Goal: Task Accomplishment & Management: Use online tool/utility

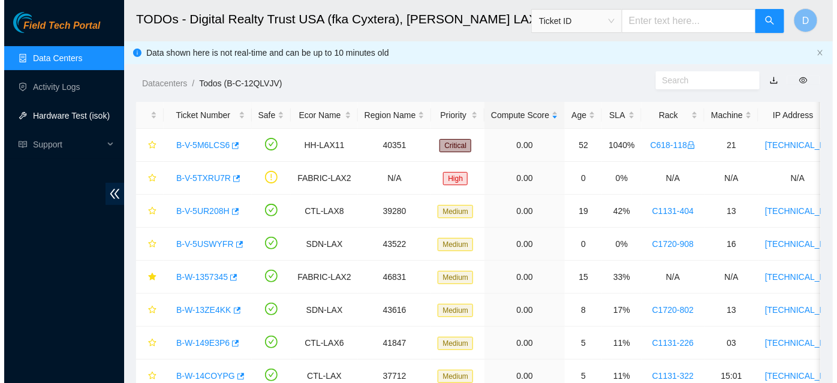
scroll to position [203, 0]
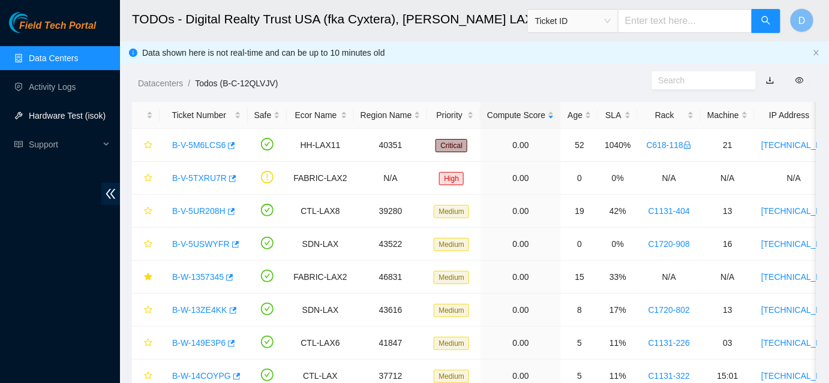
click at [77, 113] on link "Hardware Test (isok)" at bounding box center [67, 116] width 77 height 10
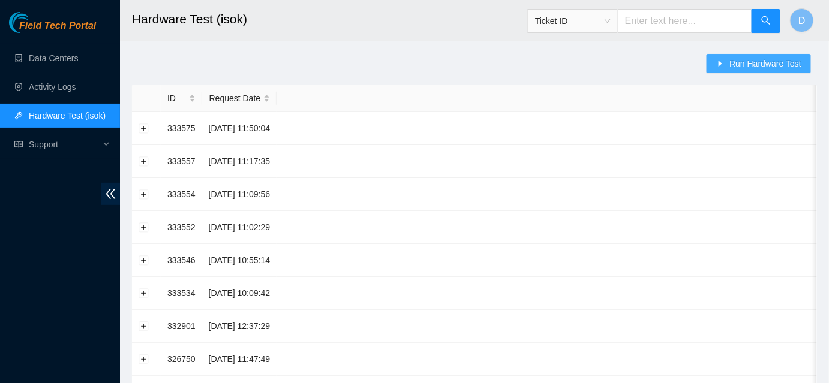
click at [747, 62] on span "Run Hardware Test" at bounding box center [765, 63] width 72 height 13
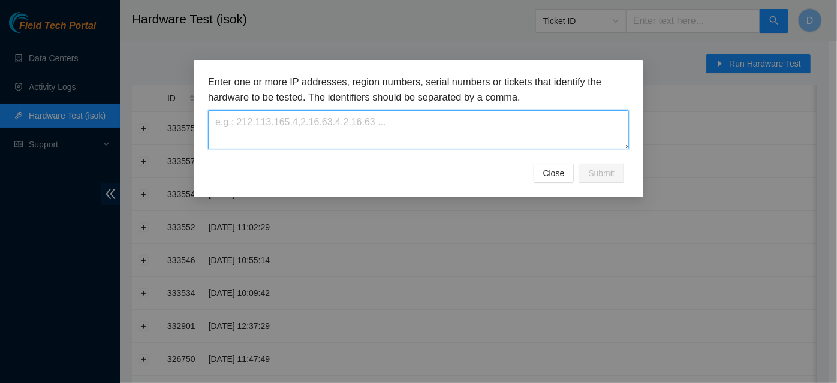
click at [424, 137] on textarea at bounding box center [418, 129] width 421 height 39
paste textarea "[TECHNICAL_ID],[TECHNICAL_ID],[TECHNICAL_ID],[TECHNICAL_ID],[TECHNICAL_ID],[TEC…"
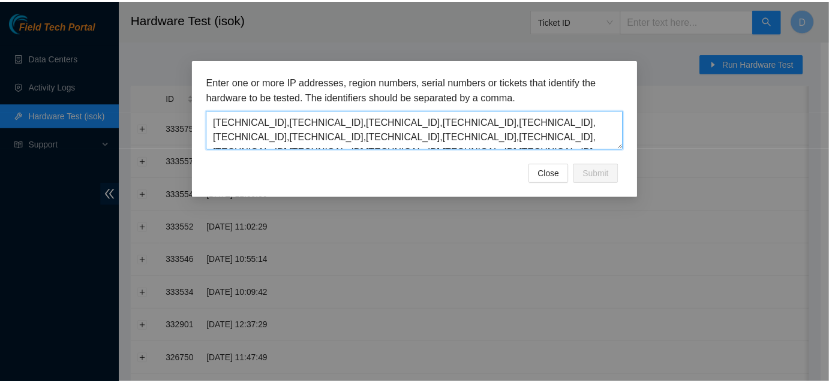
scroll to position [25, 0]
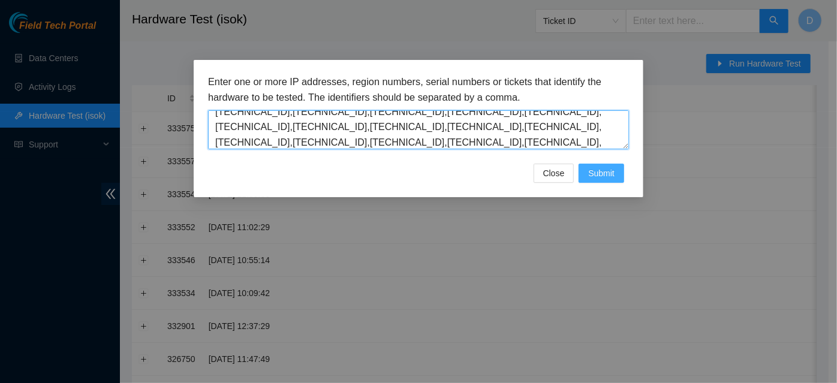
type textarea "[TECHNICAL_ID],[TECHNICAL_ID],[TECHNICAL_ID],[TECHNICAL_ID],[TECHNICAL_ID],[TEC…"
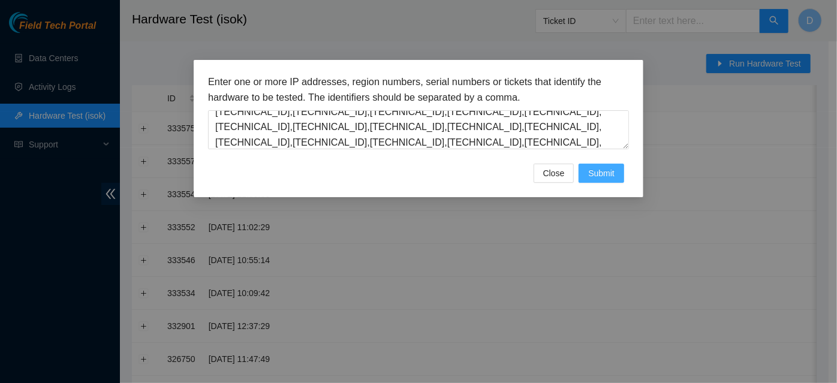
click at [607, 176] on span "Submit" at bounding box center [601, 173] width 26 height 13
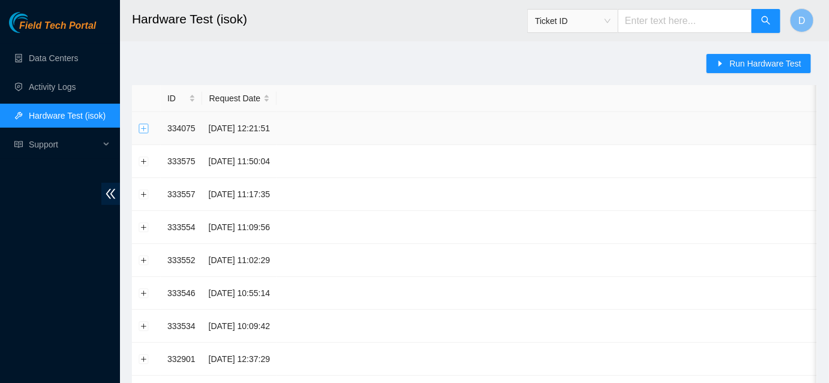
click at [140, 125] on button "Expand row" at bounding box center [144, 129] width 10 height 10
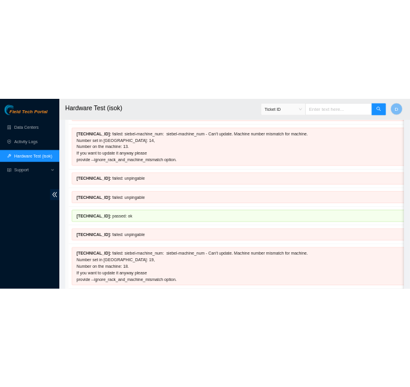
scroll to position [0, 0]
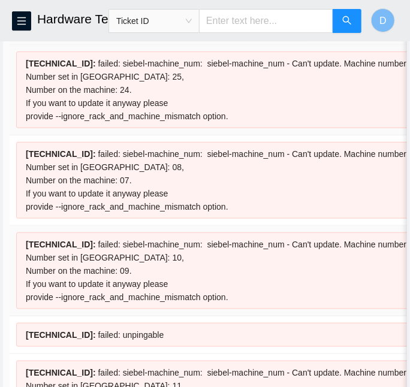
scroll to position [135, 0]
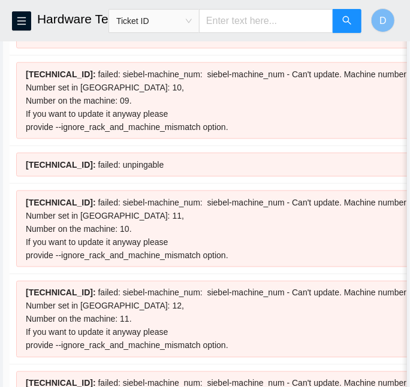
scroll to position [306, 0]
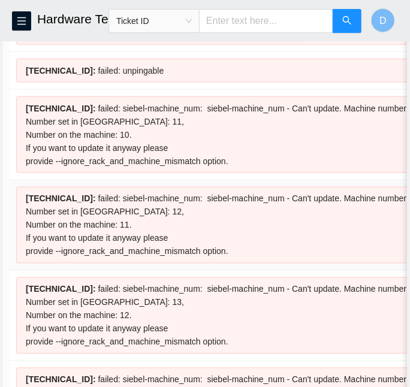
scroll to position [438, 0]
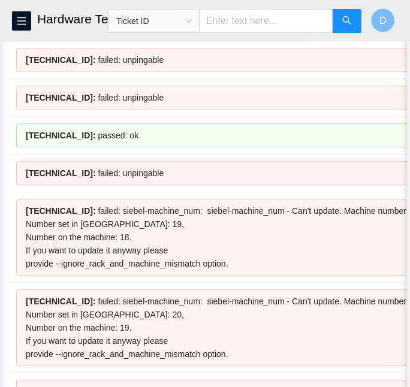
scroll to position [810, 0]
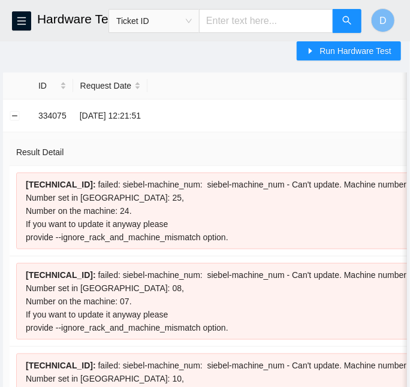
scroll to position [0, 0]
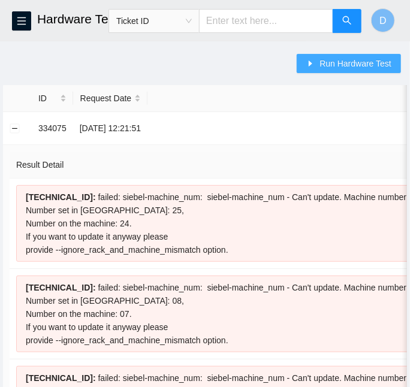
click at [324, 61] on span "Run Hardware Test" at bounding box center [356, 63] width 72 height 13
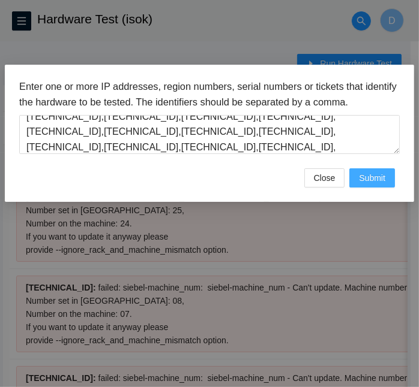
click at [368, 176] on span "Submit" at bounding box center [372, 177] width 26 height 13
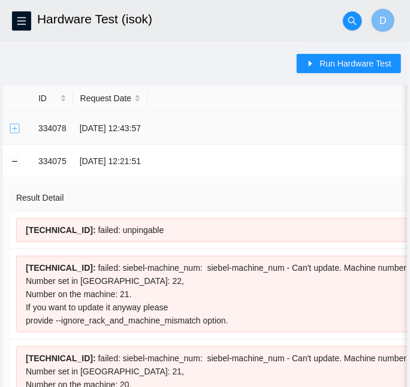
click at [17, 129] on button "Expand row" at bounding box center [15, 129] width 10 height 10
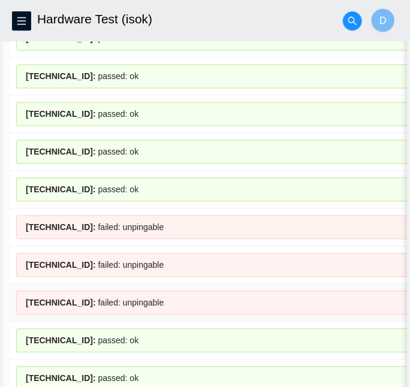
scroll to position [528, 0]
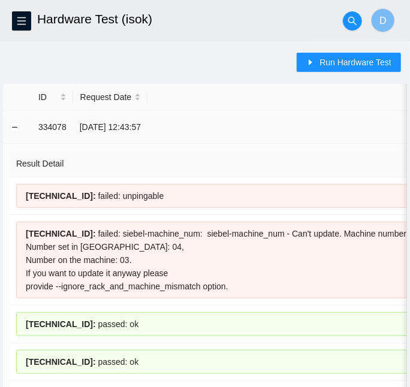
scroll to position [0, 0]
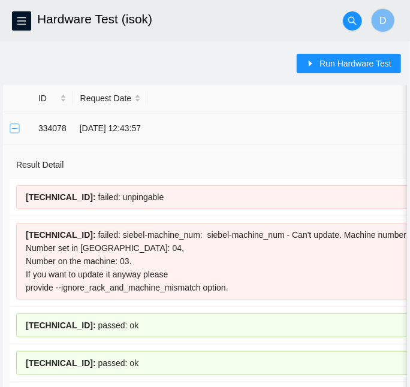
click at [13, 130] on button "Collapse row" at bounding box center [15, 129] width 10 height 10
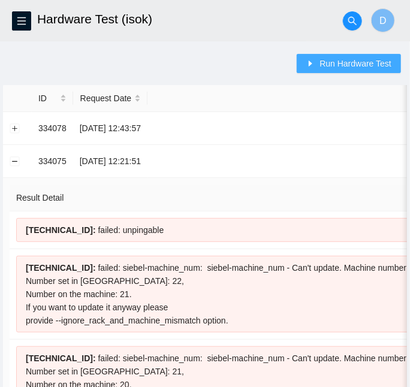
click at [357, 62] on span "Run Hardware Test" at bounding box center [356, 63] width 72 height 13
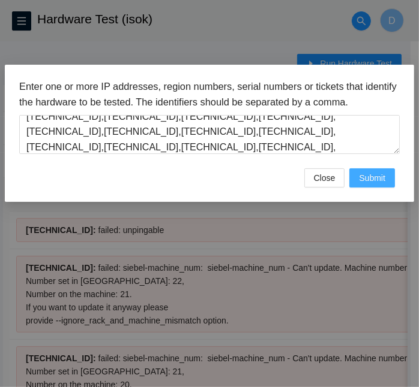
click at [377, 182] on span "Submit" at bounding box center [372, 177] width 26 height 13
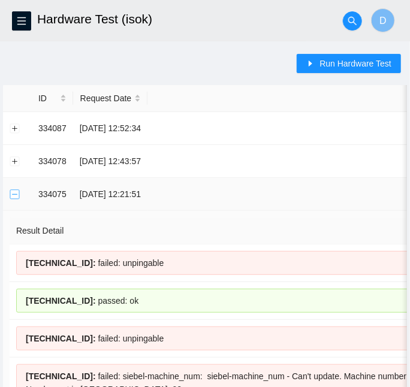
click at [13, 195] on button "Collapse row" at bounding box center [15, 194] width 10 height 10
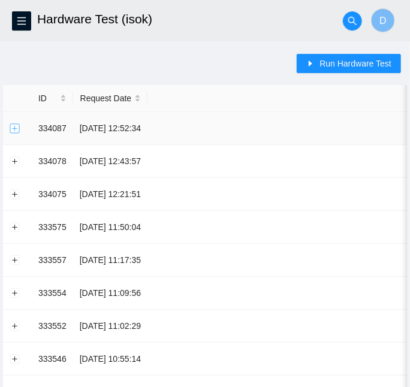
click at [14, 125] on button "Expand row" at bounding box center [15, 129] width 10 height 10
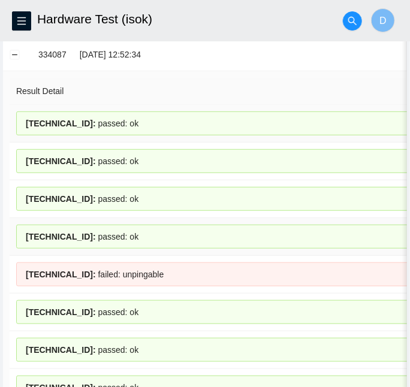
scroll to position [73, 0]
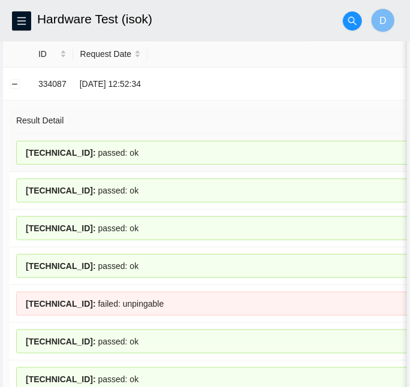
scroll to position [0, 0]
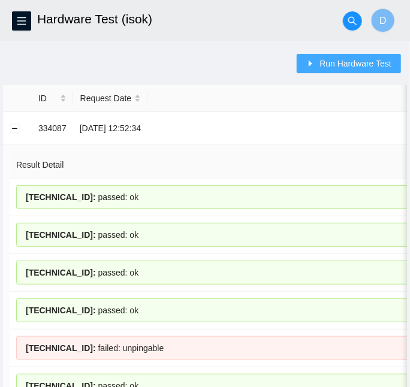
click at [327, 64] on span "Run Hardware Test" at bounding box center [356, 63] width 72 height 13
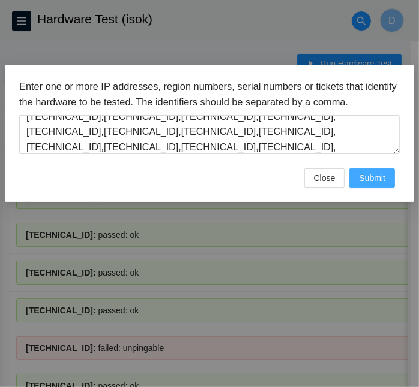
click at [368, 173] on span "Submit" at bounding box center [372, 177] width 26 height 13
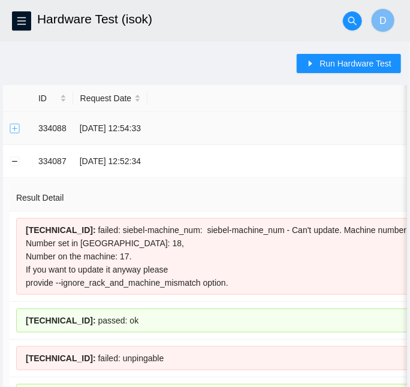
click at [13, 125] on button "Expand row" at bounding box center [15, 129] width 10 height 10
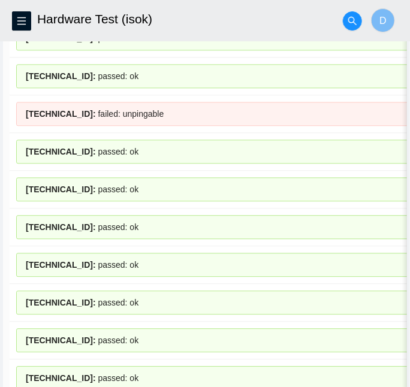
scroll to position [665, 0]
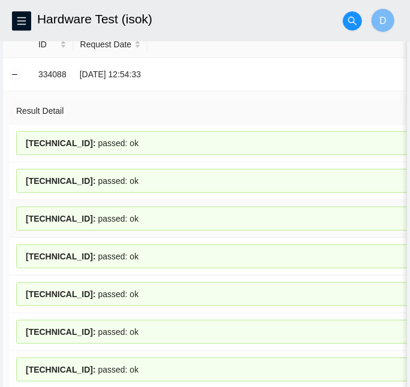
scroll to position [0, 0]
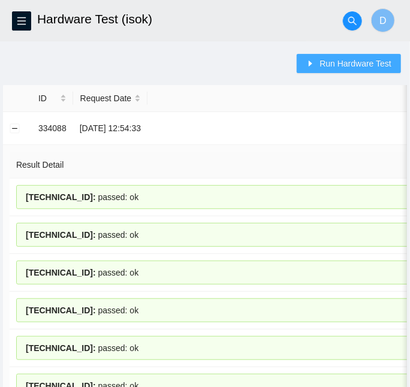
click at [347, 65] on span "Run Hardware Test" at bounding box center [356, 63] width 72 height 13
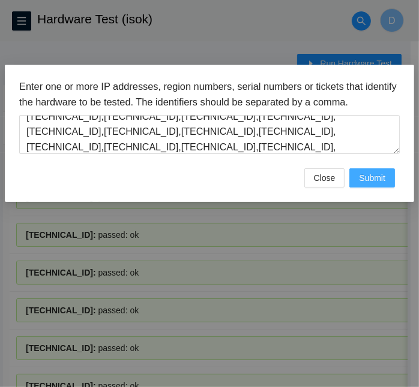
click at [369, 179] on span "Submit" at bounding box center [372, 177] width 26 height 13
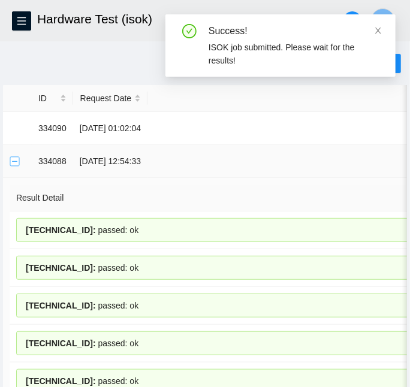
click at [15, 158] on button "Collapse row" at bounding box center [15, 162] width 10 height 10
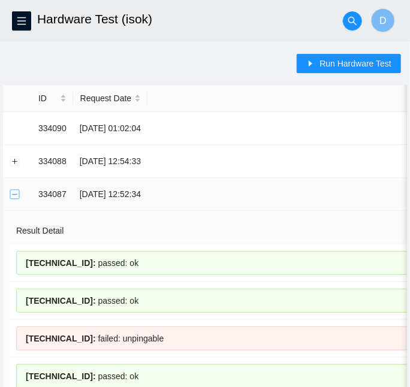
click at [11, 191] on button "Collapse row" at bounding box center [15, 194] width 10 height 10
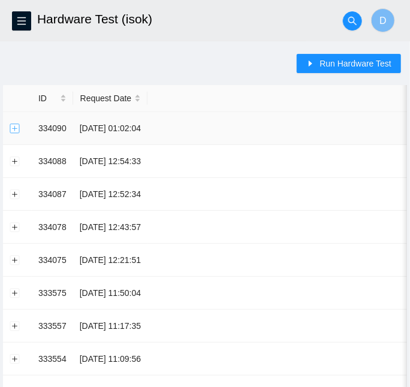
click at [15, 128] on button "Expand row" at bounding box center [15, 129] width 10 height 10
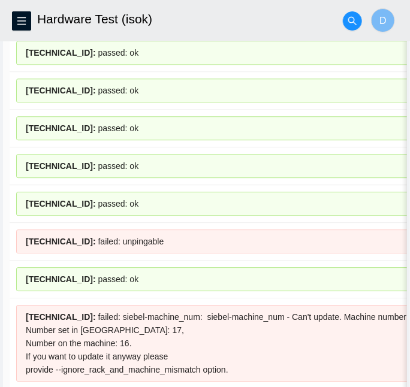
scroll to position [712, 0]
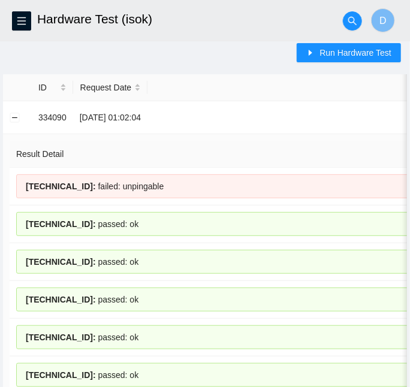
scroll to position [0, 0]
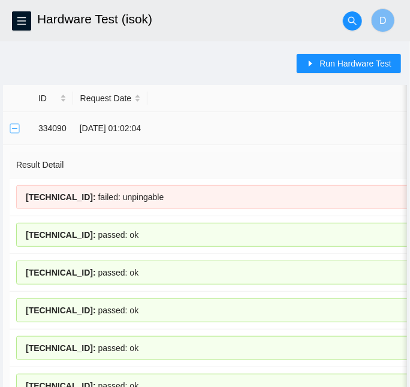
click at [16, 128] on button "Collapse row" at bounding box center [15, 129] width 10 height 10
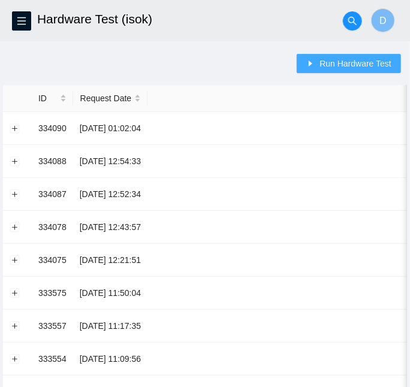
click at [345, 68] on span "Run Hardware Test" at bounding box center [356, 63] width 72 height 13
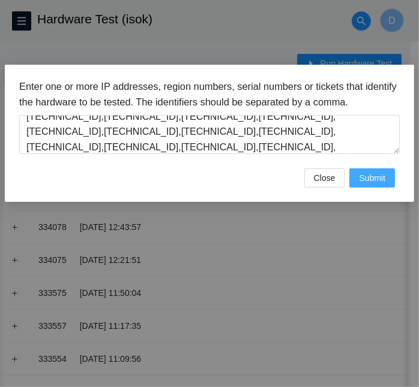
click at [373, 180] on span "Submit" at bounding box center [372, 177] width 26 height 13
